Goal: Task Accomplishment & Management: Manage account settings

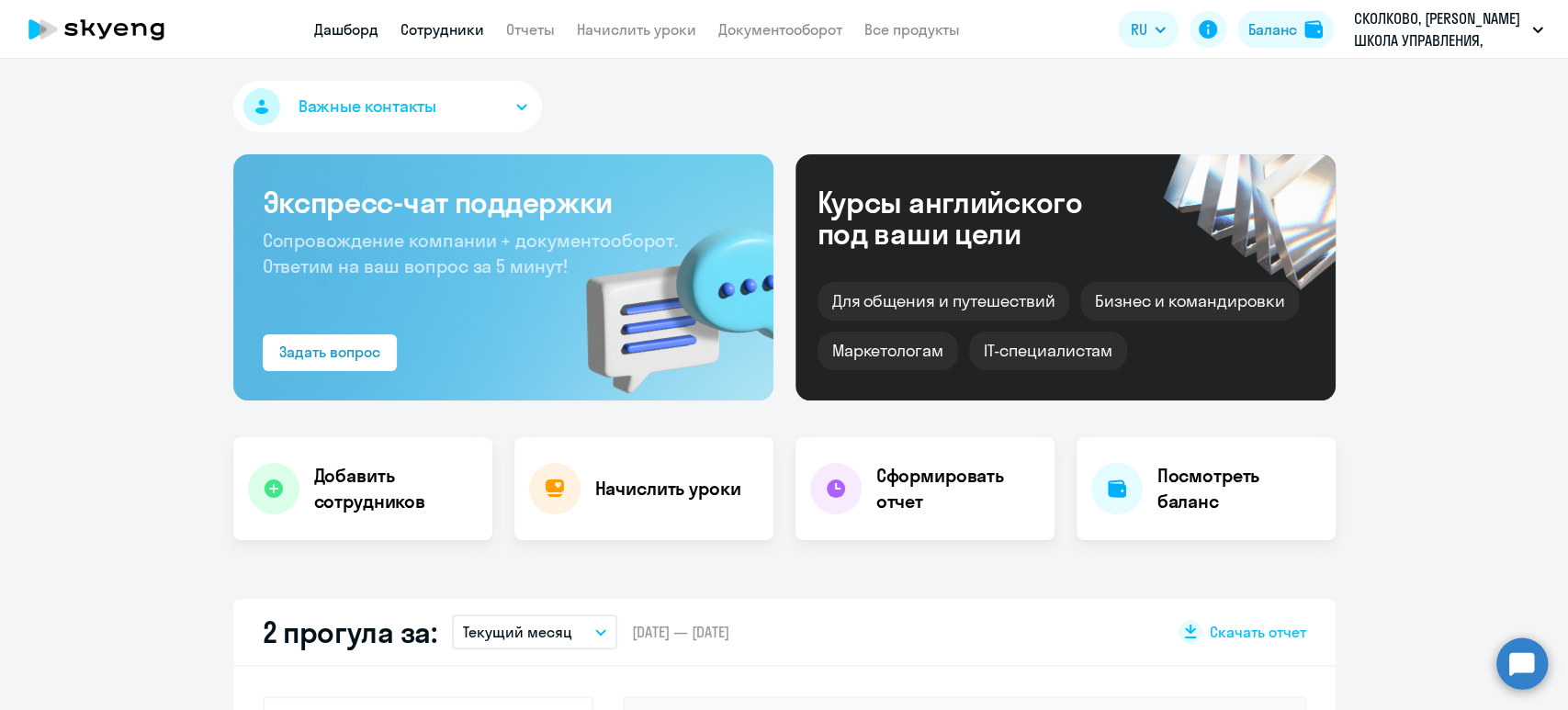
click at [438, 26] on link "Сотрудники" at bounding box center [442, 29] width 83 height 19
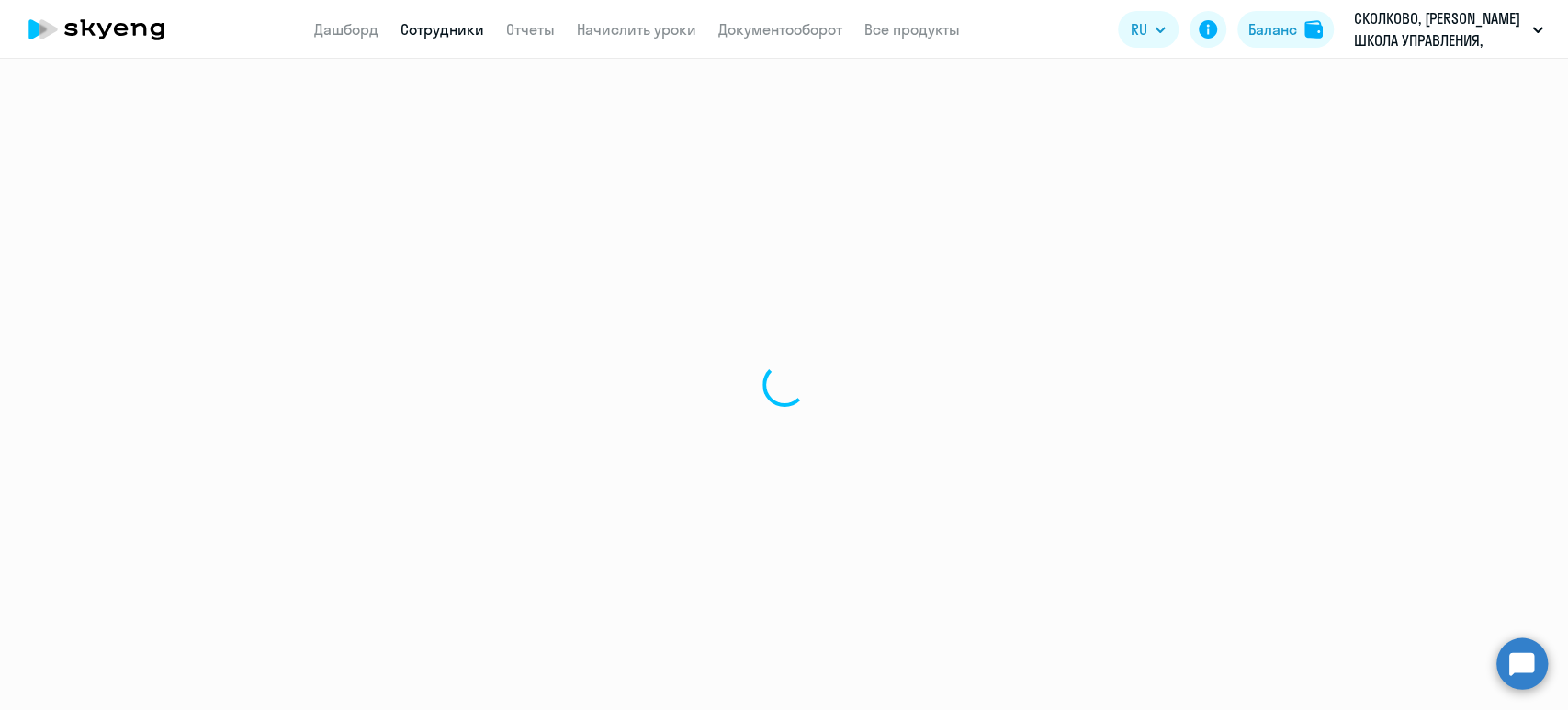
select select "30"
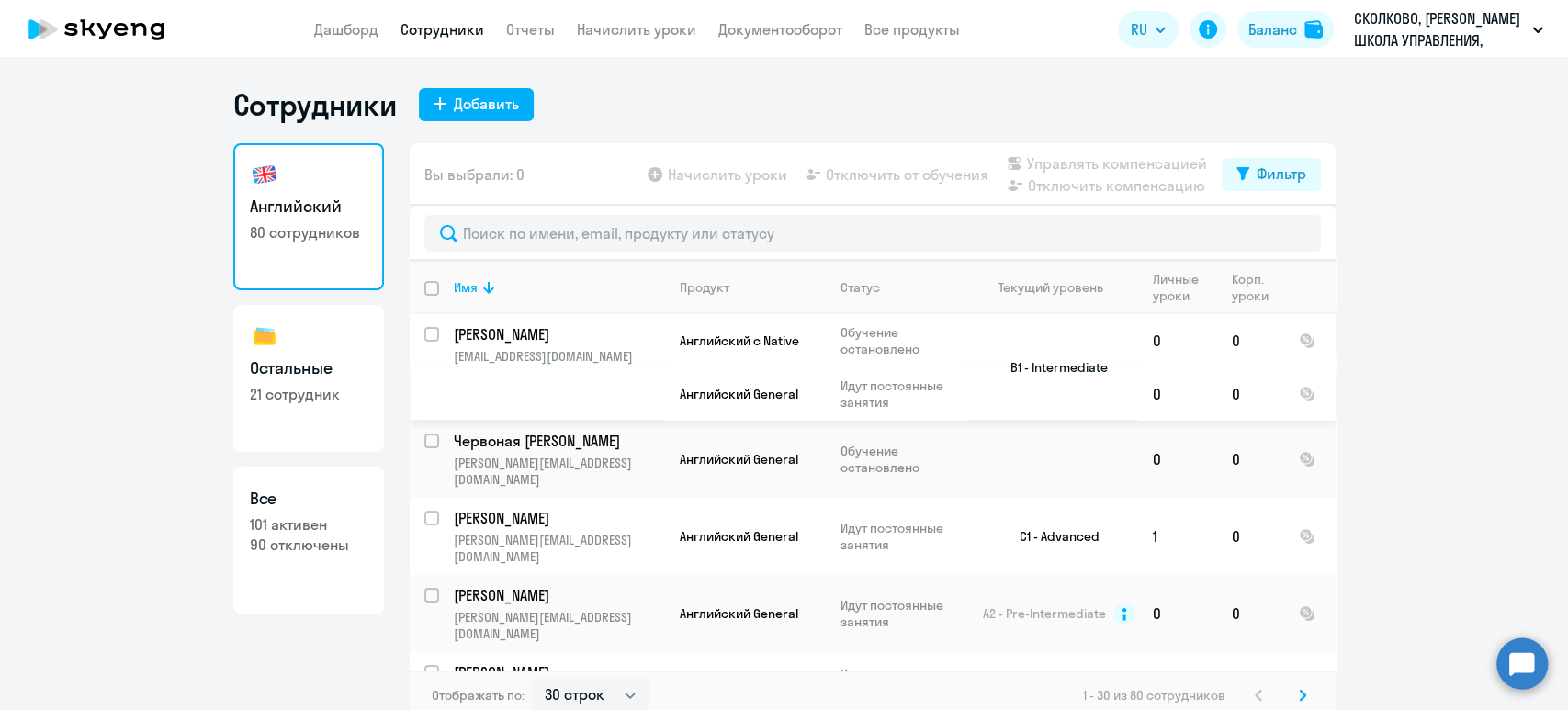
click at [424, 331] on input "select row 14414747" at bounding box center [442, 345] width 36 height 36
checkbox input "true"
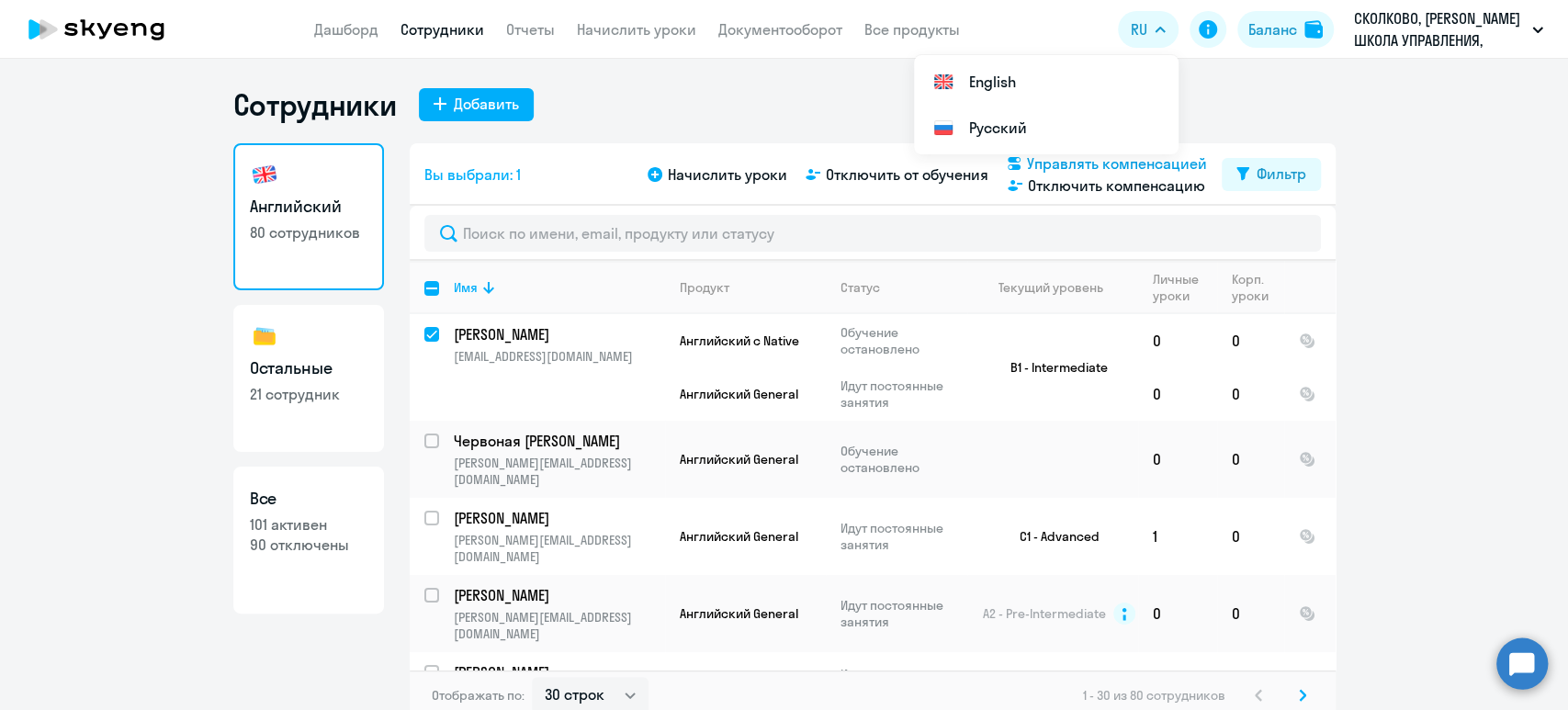
click at [1152, 165] on span "Управлять компенсацией" at bounding box center [1117, 164] width 180 height 22
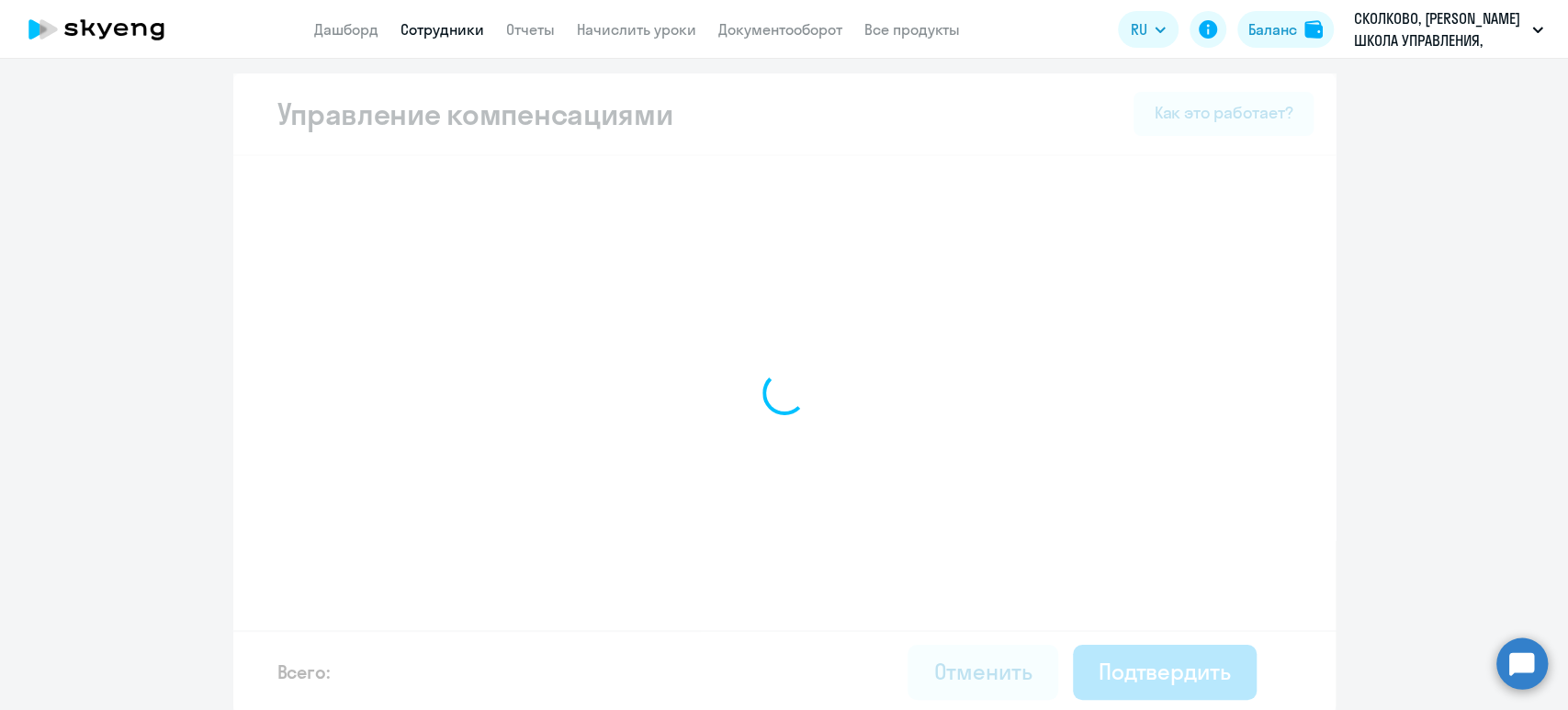
select select "MONTHLY"
